Goal: Task Accomplishment & Management: Use online tool/utility

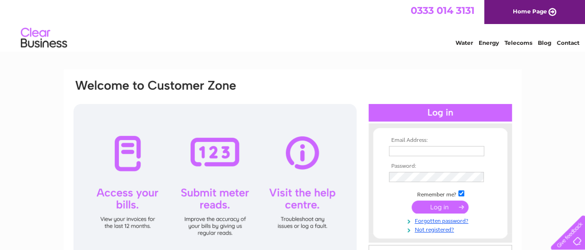
type input "william.frew@yahoo.com"
click at [433, 206] on input "submit" at bounding box center [440, 207] width 57 height 13
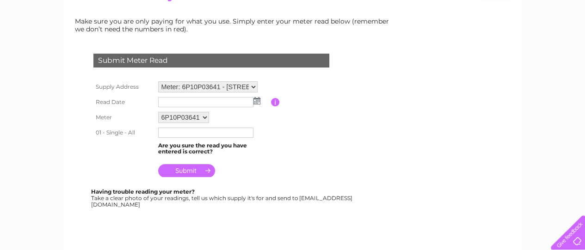
scroll to position [127, 0]
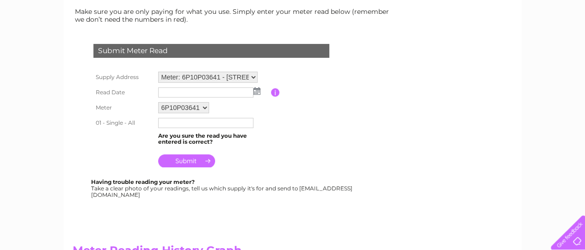
click at [256, 92] on img at bounding box center [256, 90] width 7 height 7
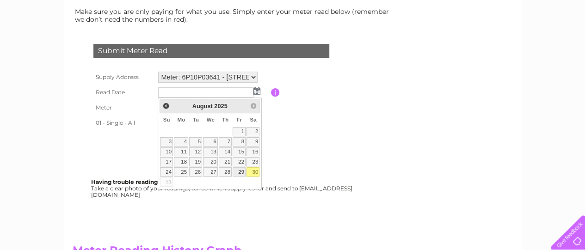
click at [240, 168] on link "29" at bounding box center [239, 171] width 13 height 9
type input "2025/08/29"
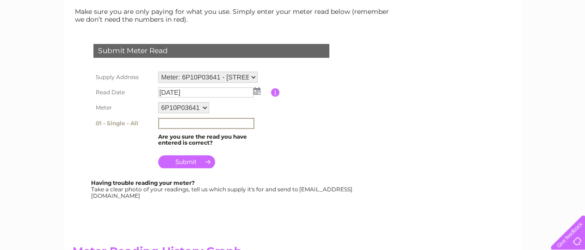
click at [178, 121] on input "text" at bounding box center [206, 123] width 96 height 11
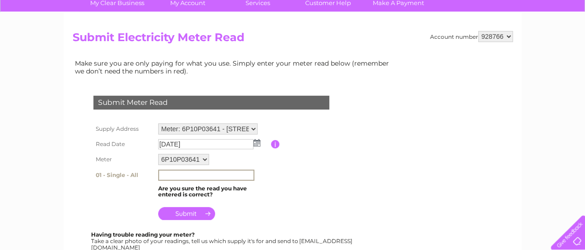
scroll to position [74, 0]
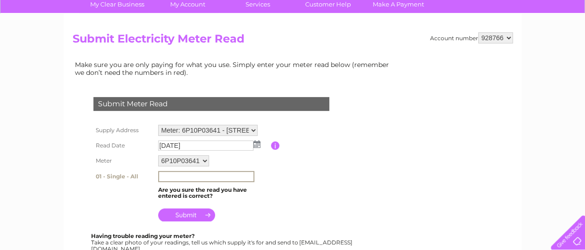
click at [178, 173] on input "text" at bounding box center [206, 176] width 96 height 11
type input "56737"
click at [186, 215] on input "submit" at bounding box center [186, 214] width 57 height 13
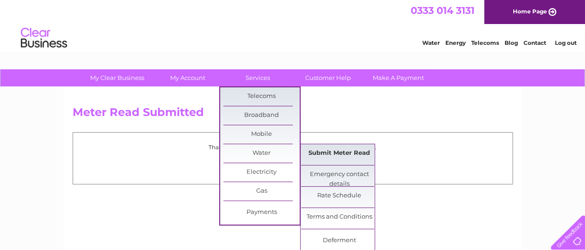
click at [316, 152] on link "Submit Meter Read" at bounding box center [339, 153] width 76 height 19
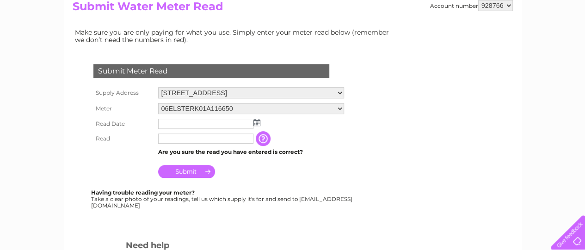
scroll to position [115, 0]
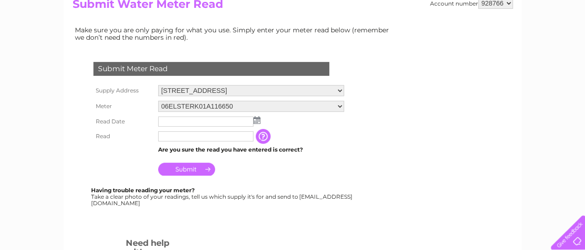
click at [258, 119] on img at bounding box center [256, 120] width 7 height 7
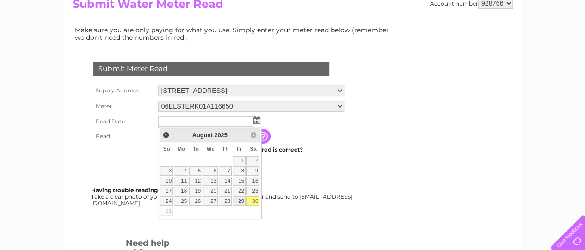
click at [241, 198] on link "29" at bounding box center [239, 201] width 13 height 9
type input "2025/08/29"
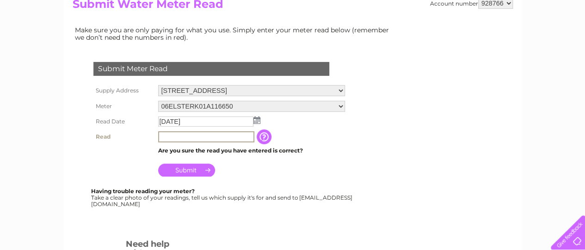
click at [175, 134] on input "text" at bounding box center [206, 136] width 96 height 11
type input "859"
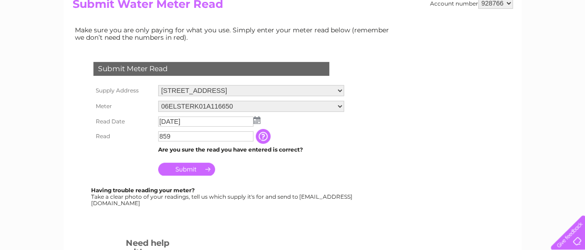
click at [183, 171] on input "Submit" at bounding box center [186, 169] width 57 height 13
